Goal: Find specific page/section: Locate a particular part of the current website

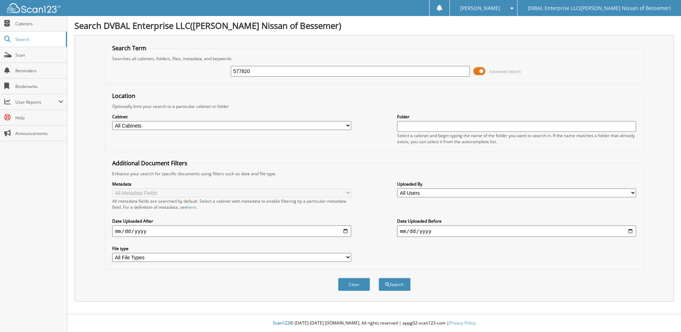
type input "577820"
click at [379, 278] on button "Search" at bounding box center [395, 284] width 32 height 13
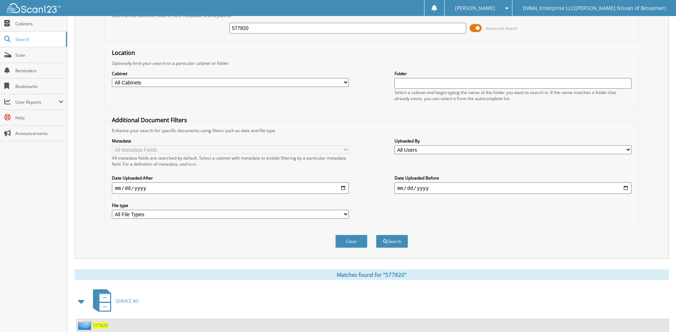
scroll to position [152, 0]
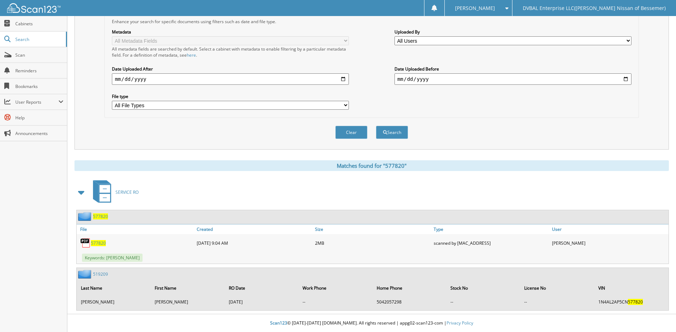
click at [98, 240] on link "577820" at bounding box center [98, 243] width 15 height 6
click at [577, 14] on div "DVBAL Enterprise LLC([PERSON_NAME] Nissan of Bessemer)" at bounding box center [594, 8] width 156 height 16
click at [99, 241] on span "577820" at bounding box center [98, 243] width 15 height 6
